Goal: Task Accomplishment & Management: Manage account settings

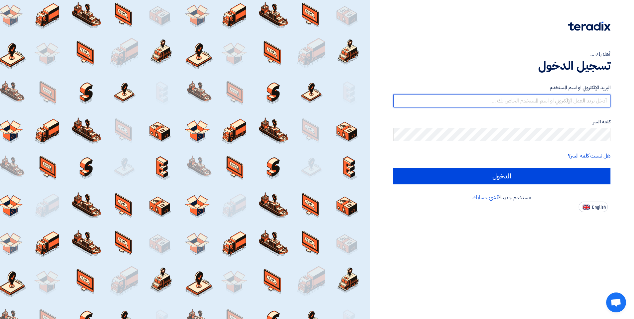
click at [525, 99] on input "text" at bounding box center [501, 100] width 217 height 13
click at [524, 99] on input "text" at bounding box center [501, 100] width 217 height 13
drag, startPoint x: 522, startPoint y: 100, endPoint x: 495, endPoint y: 107, distance: 27.9
click at [495, 107] on form "البريد الإلكتروني او اسم المستخدم كلمة السر هل نسيت كلمة السر؟ الدخول" at bounding box center [501, 134] width 217 height 100
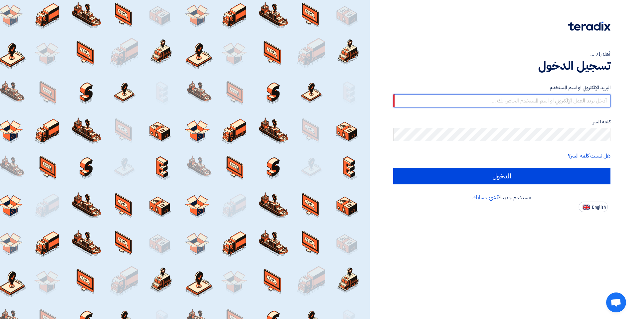
click at [495, 103] on input "text" at bounding box center [501, 100] width 217 height 13
click at [501, 102] on input "text" at bounding box center [501, 100] width 217 height 13
type input "ا"
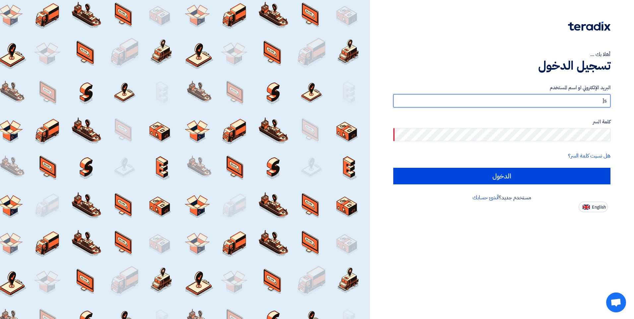
type input "s"
